Goal: Find specific page/section: Find specific page/section

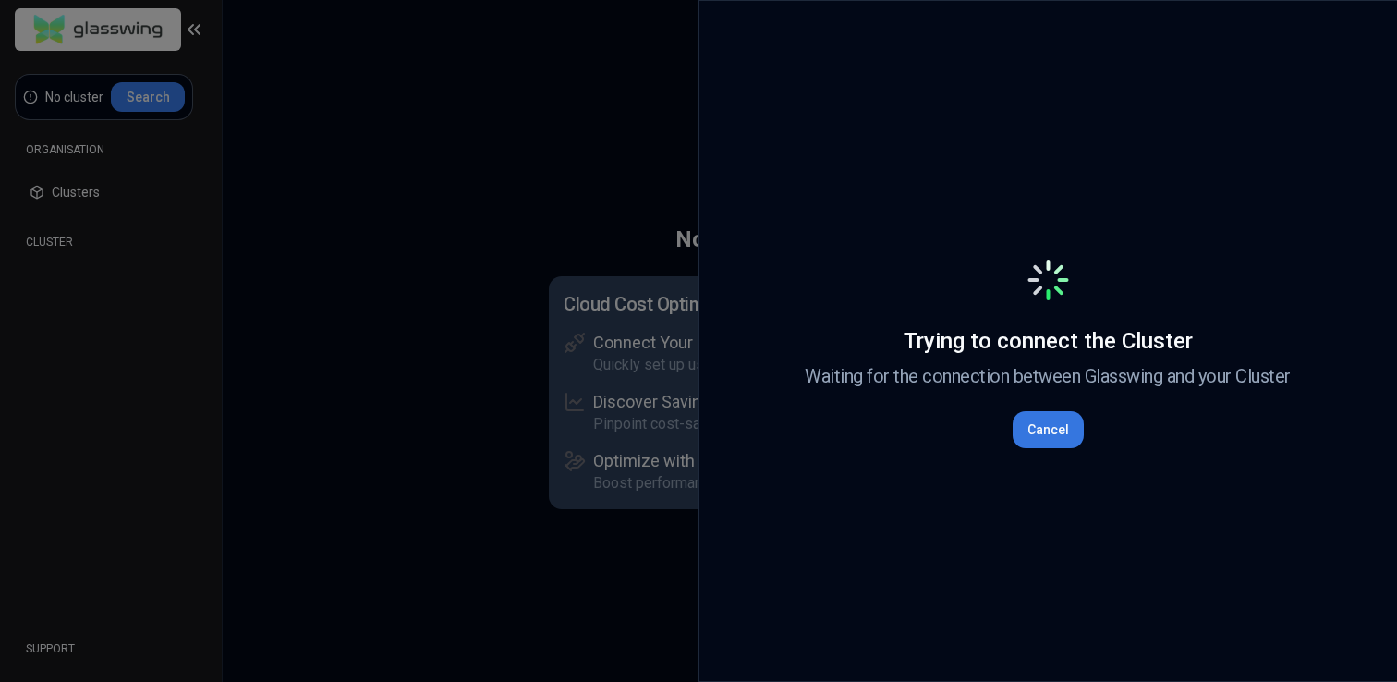
click at [1035, 427] on button "Cancel" at bounding box center [1048, 429] width 71 height 37
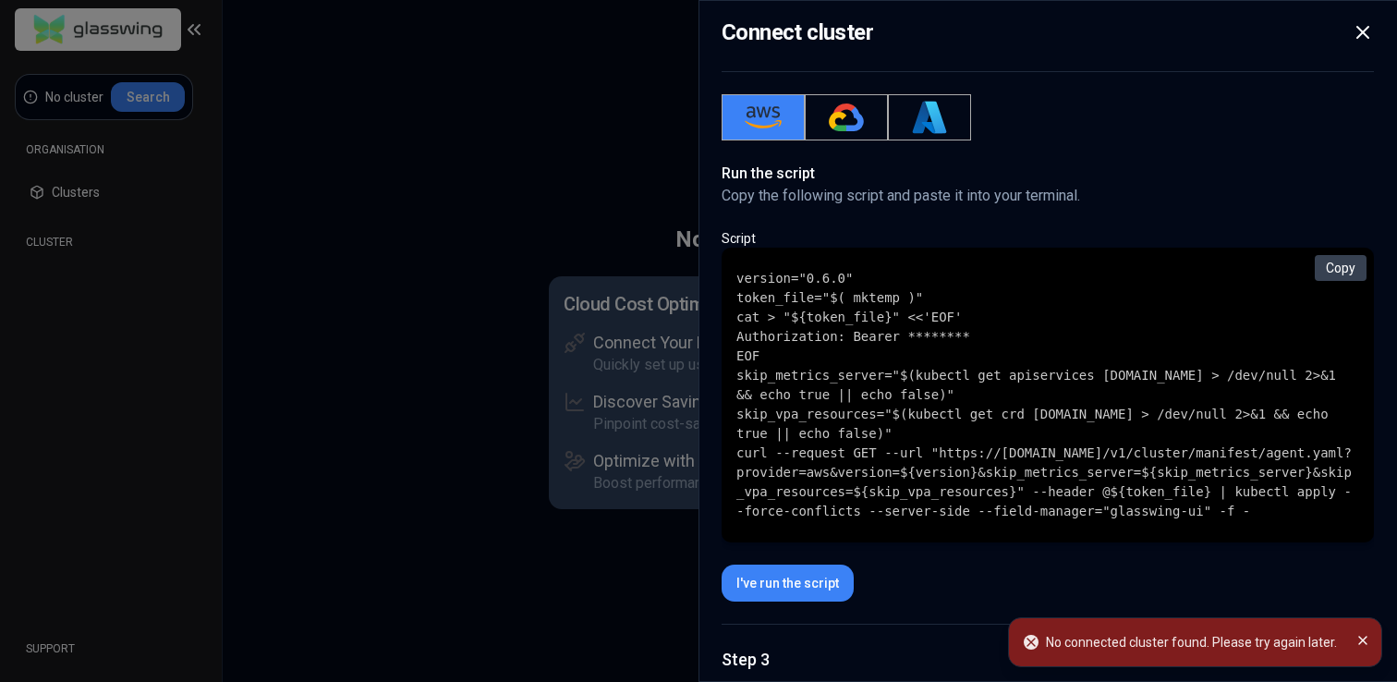
scroll to position [293, 0]
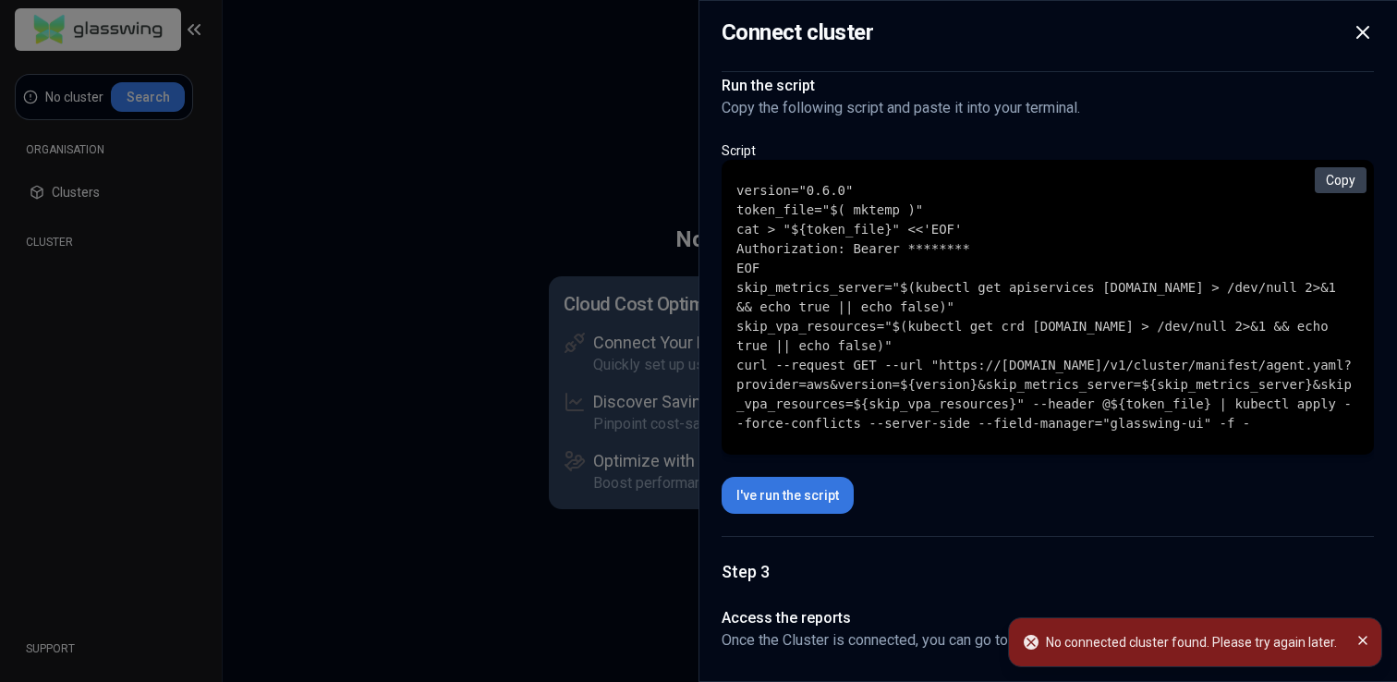
click at [782, 498] on button "I've run the script" at bounding box center [788, 495] width 132 height 37
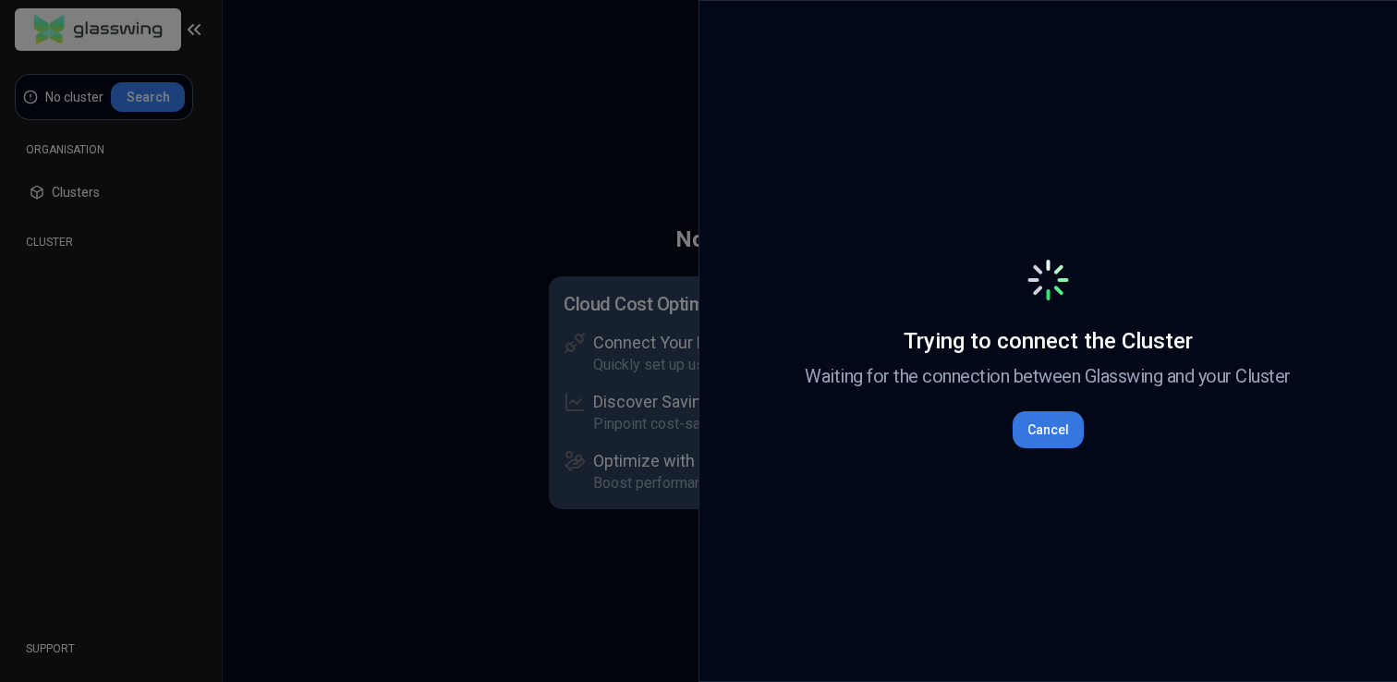
click at [1055, 431] on button "Cancel" at bounding box center [1048, 429] width 71 height 37
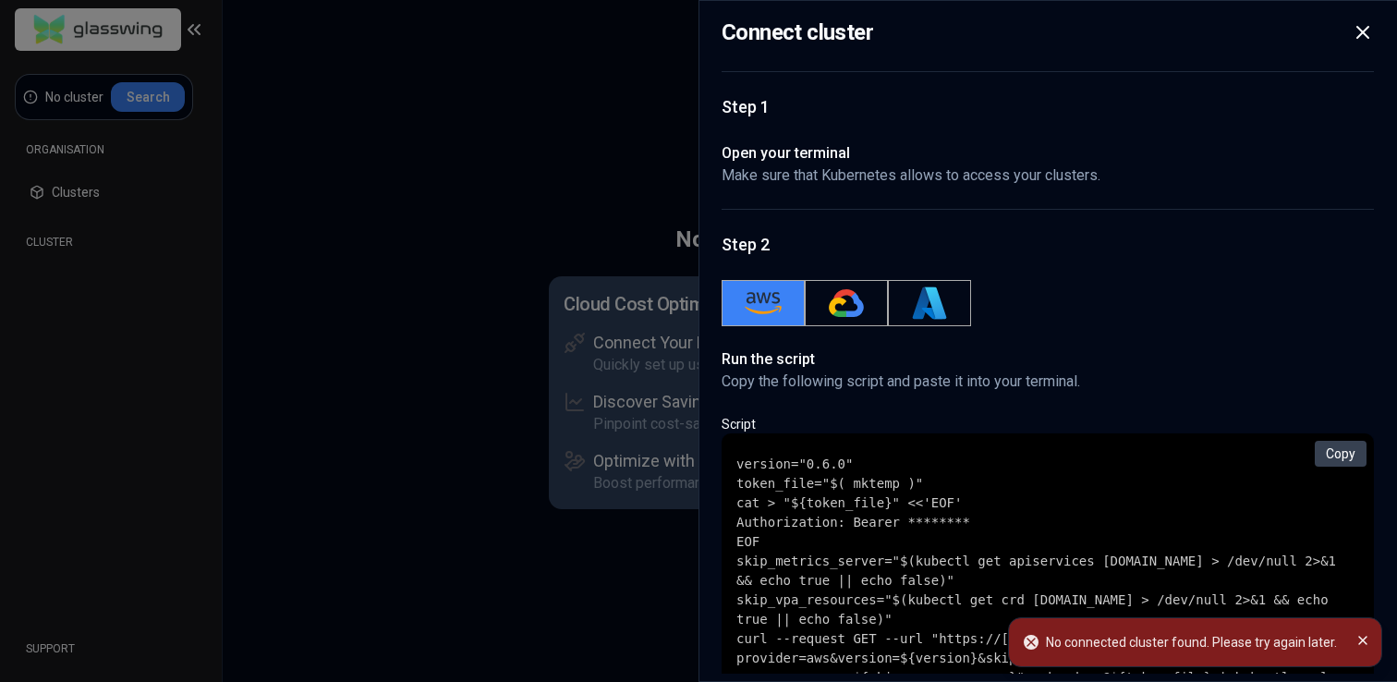
click at [445, 311] on div at bounding box center [698, 341] width 1397 height 682
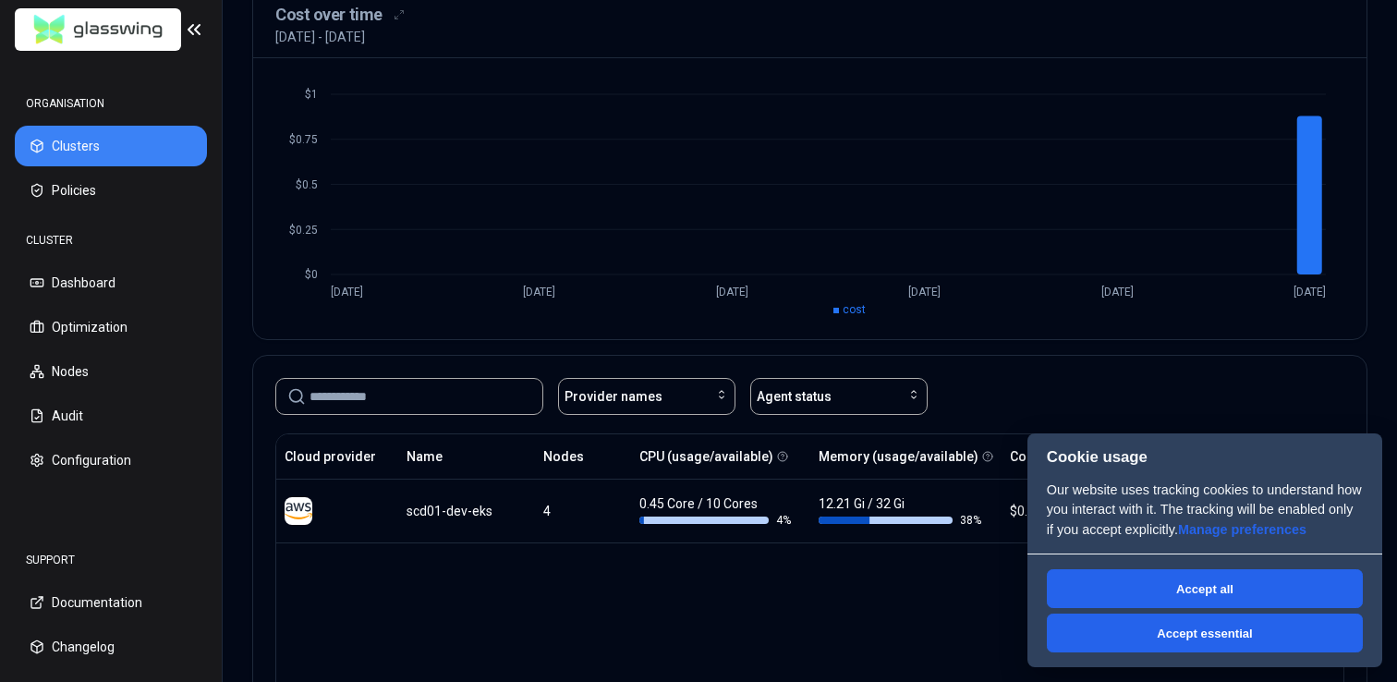
scroll to position [157, 0]
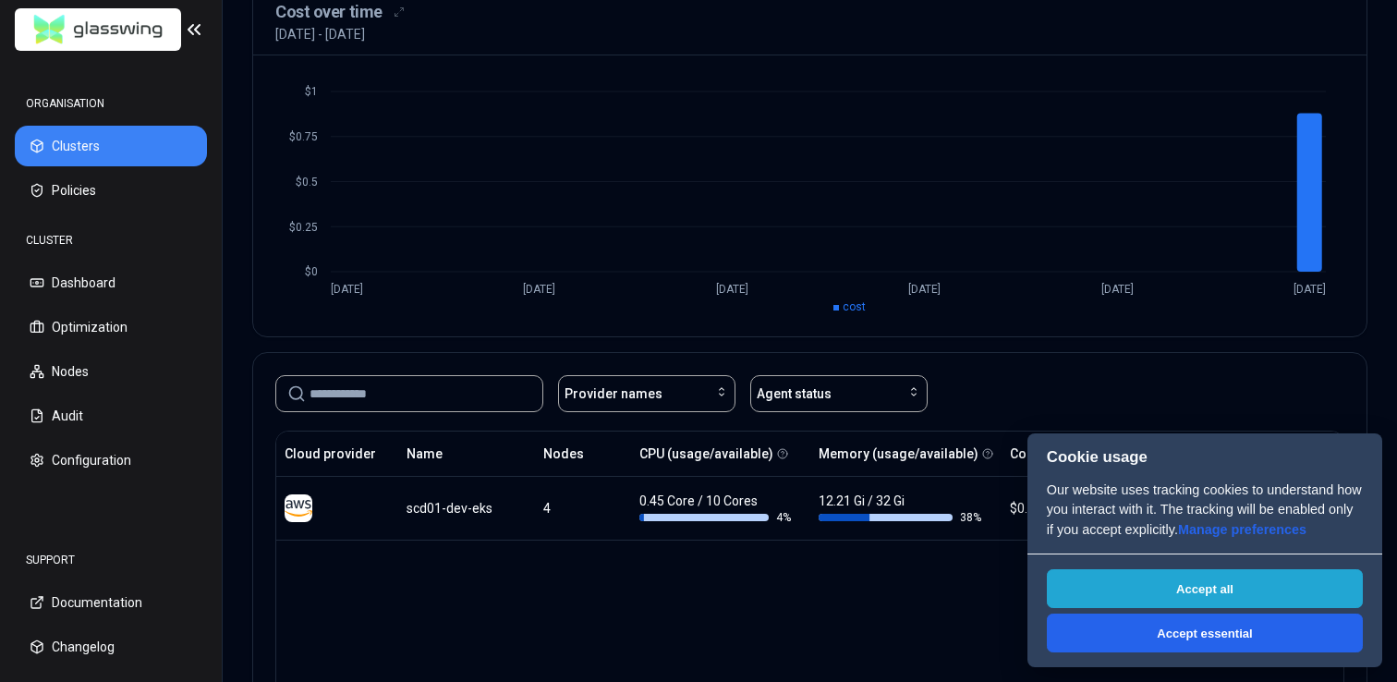
click at [1176, 574] on button "Accept all" at bounding box center [1205, 588] width 316 height 39
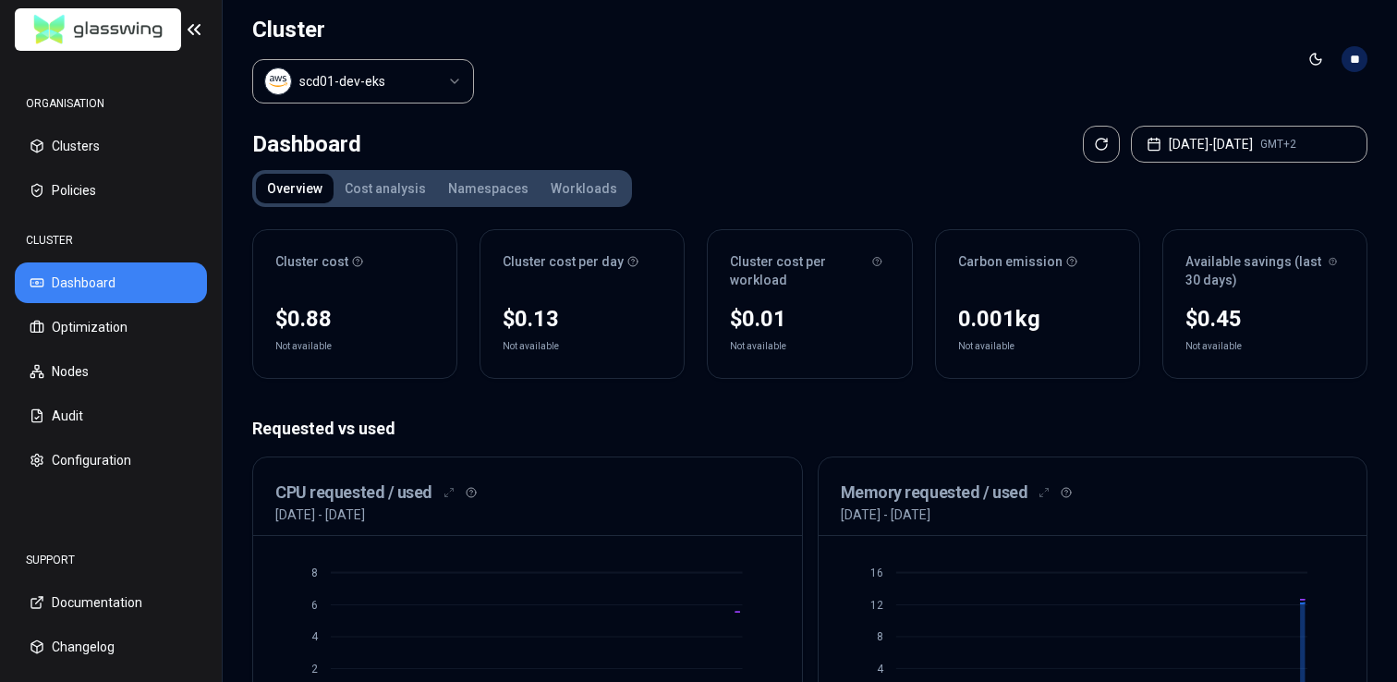
click at [392, 203] on div "Overview Cost analysis Namespaces Workloads" at bounding box center [442, 188] width 380 height 37
click at [392, 197] on button "Cost analysis" at bounding box center [385, 189] width 103 height 30
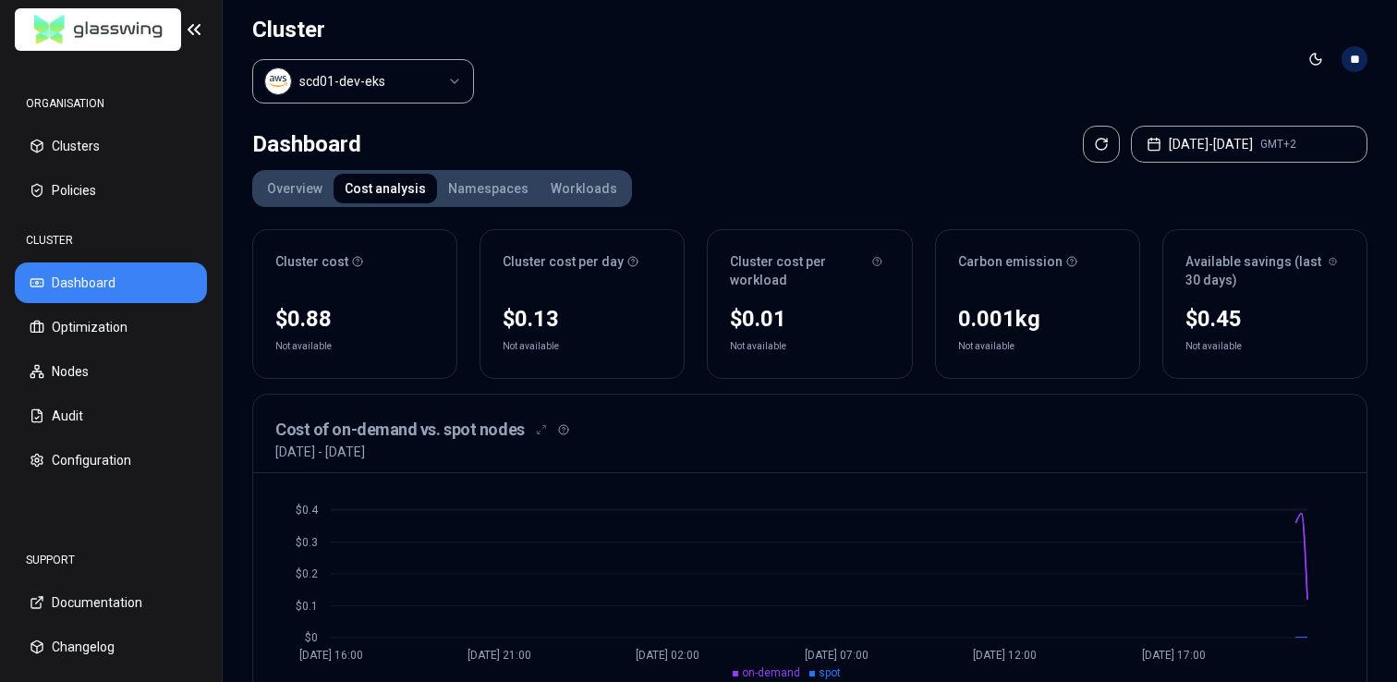
click at [306, 188] on button "Overview" at bounding box center [295, 189] width 78 height 30
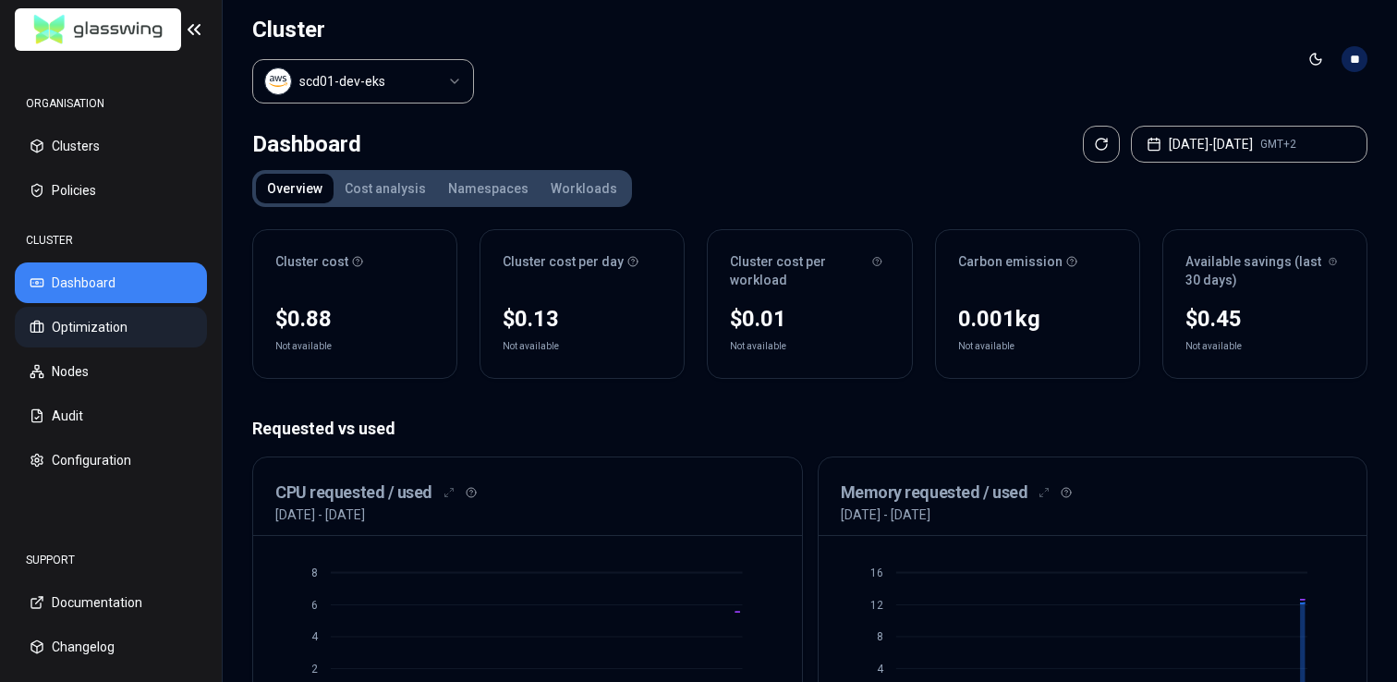
click at [133, 330] on button "Optimization" at bounding box center [111, 327] width 192 height 41
